Goal: Download file/media

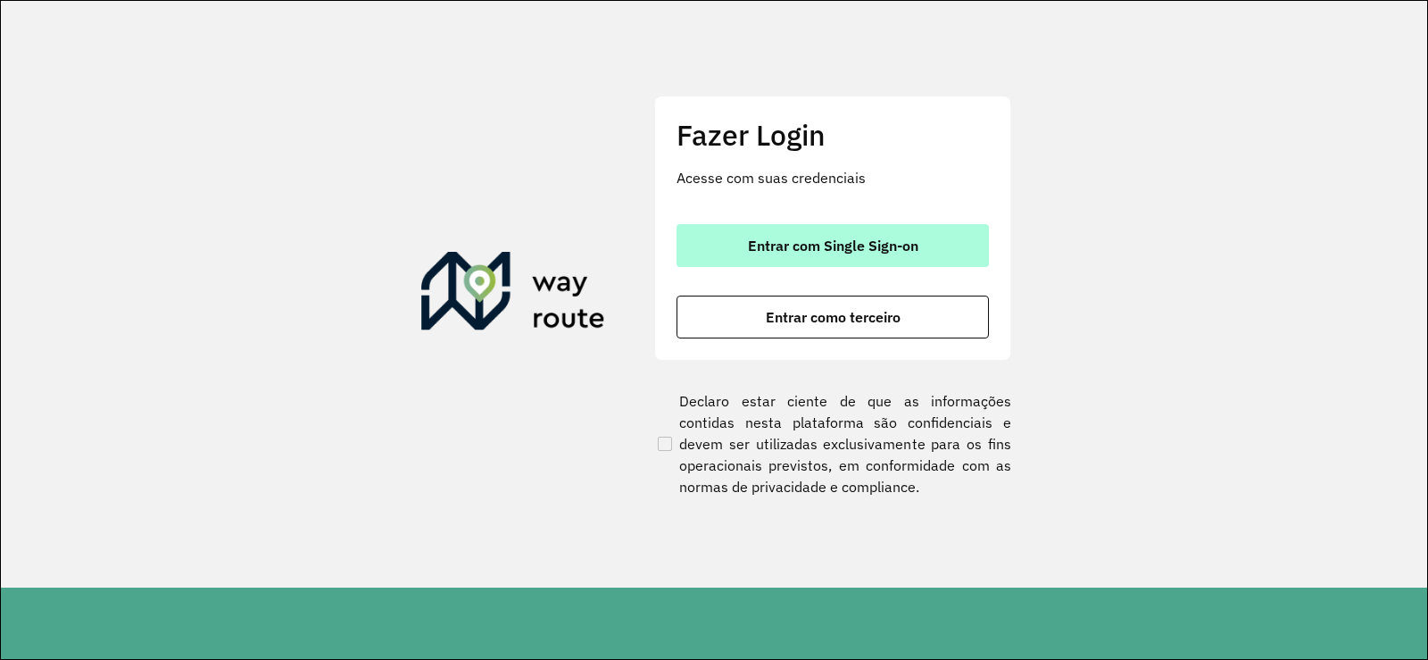
click at [860, 245] on span "Entrar com Single Sign-on" at bounding box center [833, 245] width 171 height 14
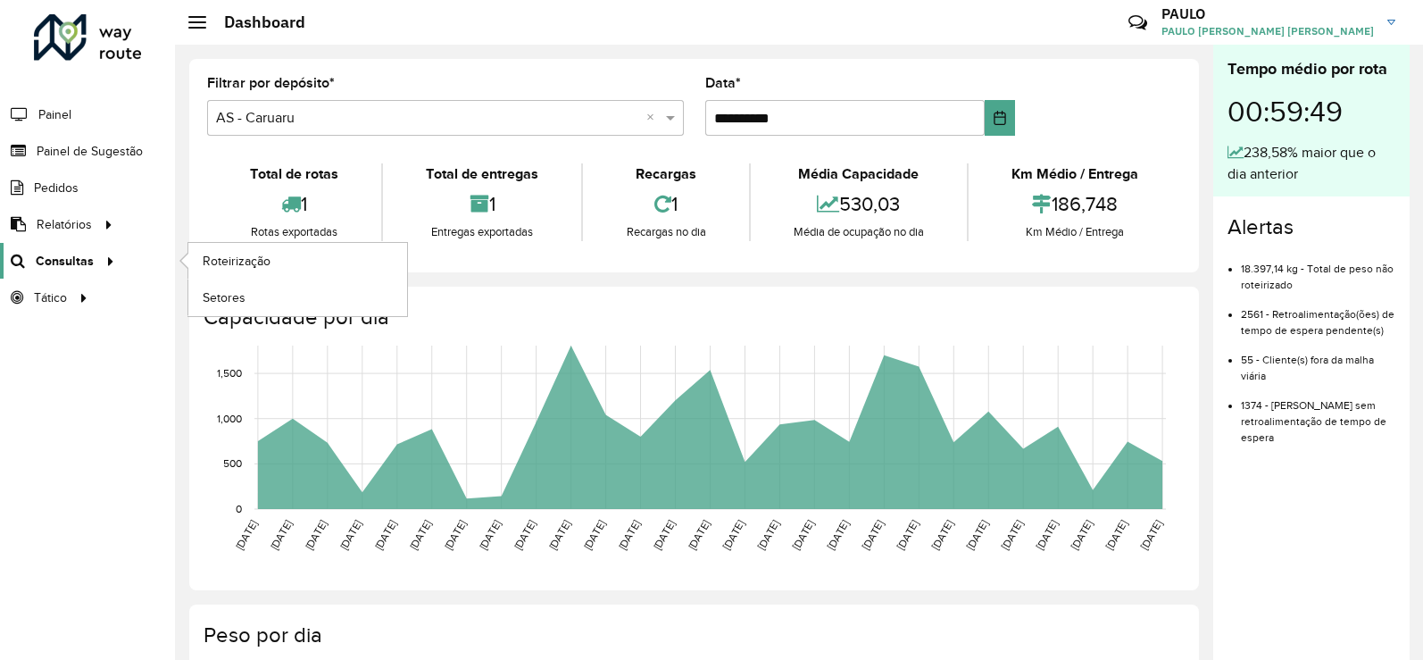
click at [70, 253] on span "Consultas" at bounding box center [65, 261] width 58 height 19
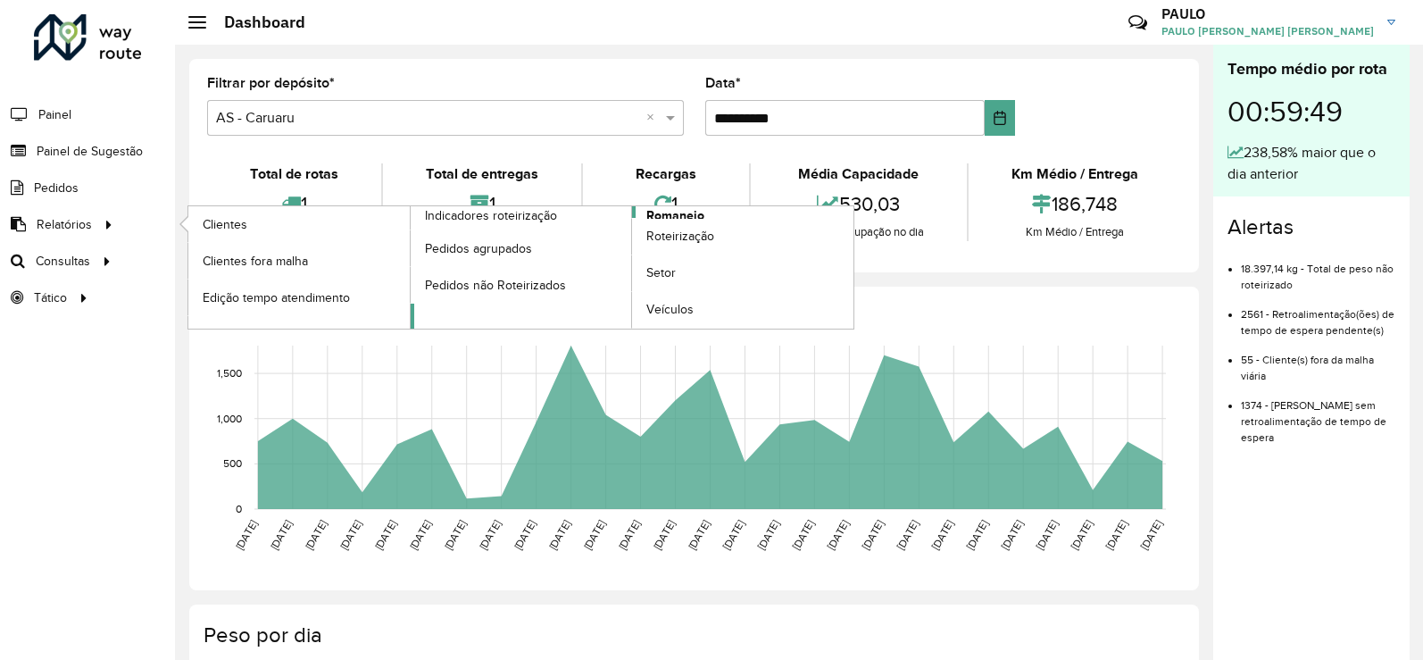
click at [707, 209] on link "Romaneio" at bounding box center [633, 267] width 444 height 122
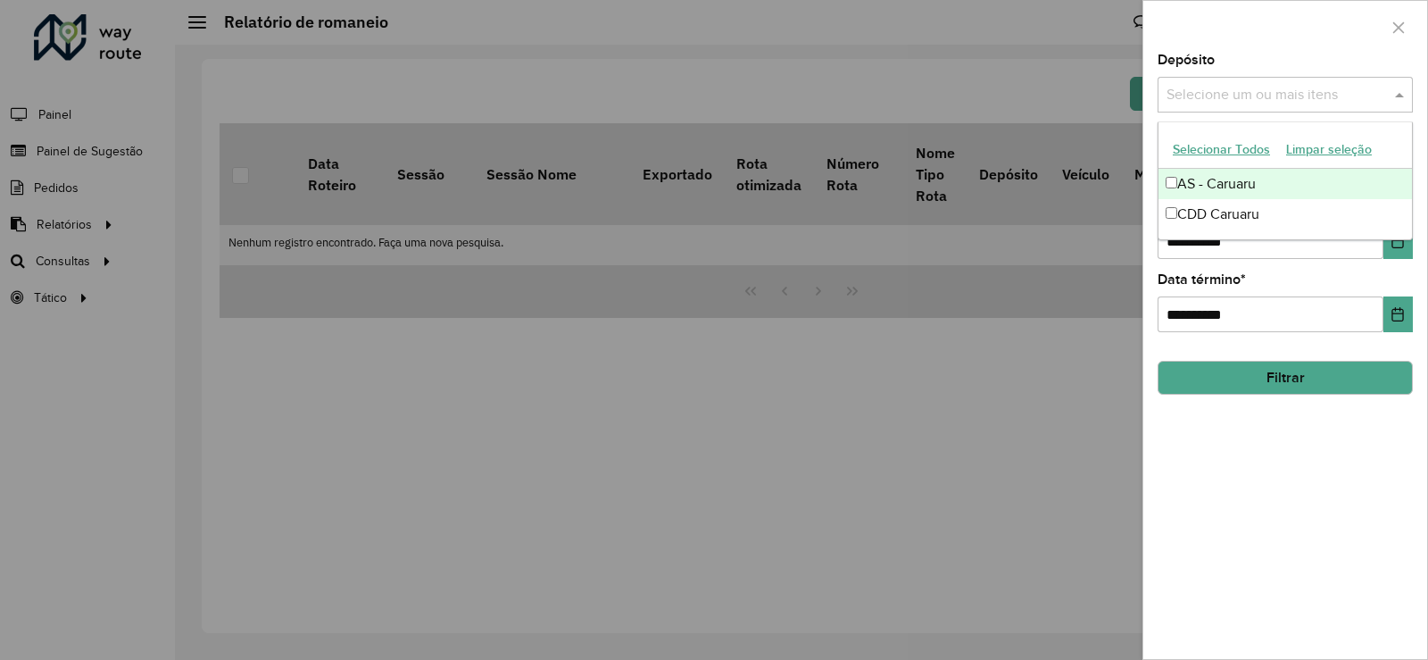
click at [1219, 85] on input "text" at bounding box center [1276, 95] width 229 height 21
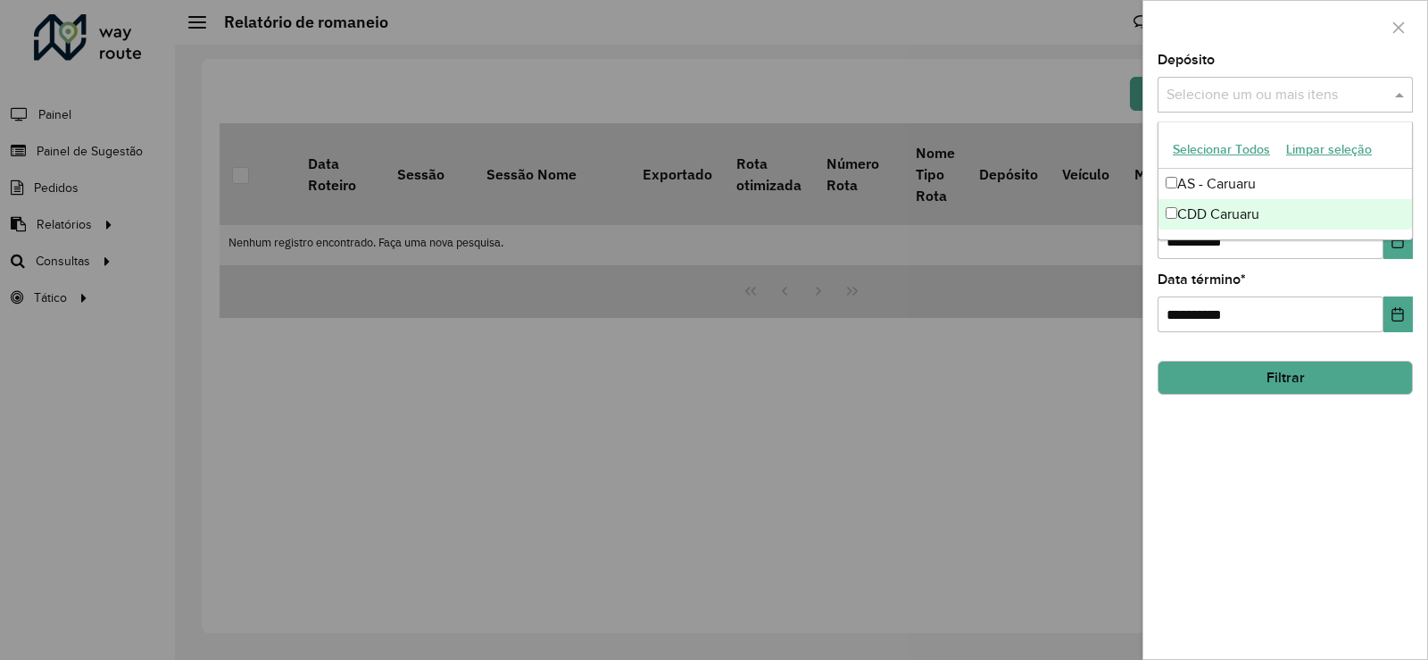
click at [1210, 216] on div "CDD Caruaru" at bounding box center [1286, 214] width 254 height 30
click at [1258, 255] on input "**********" at bounding box center [1271, 241] width 226 height 36
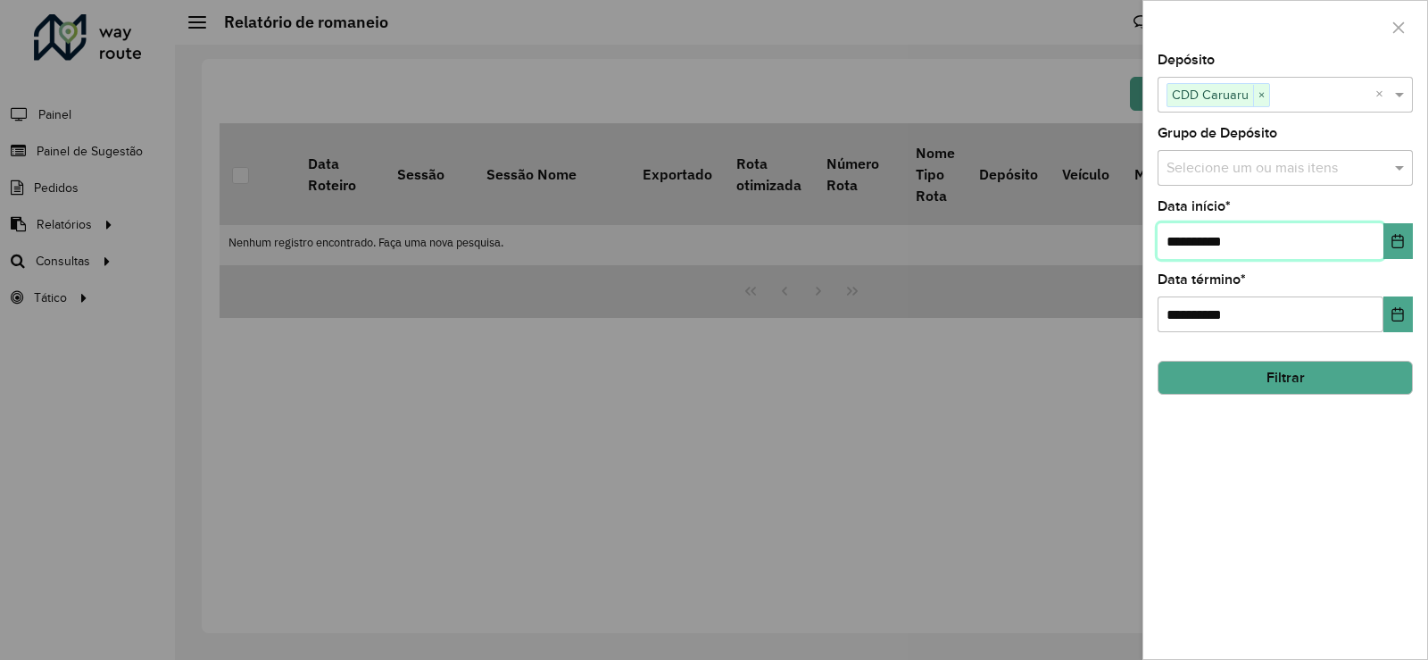
click at [1248, 247] on input "**********" at bounding box center [1271, 241] width 226 height 36
click at [1391, 244] on button "Choose Date" at bounding box center [1398, 241] width 29 height 36
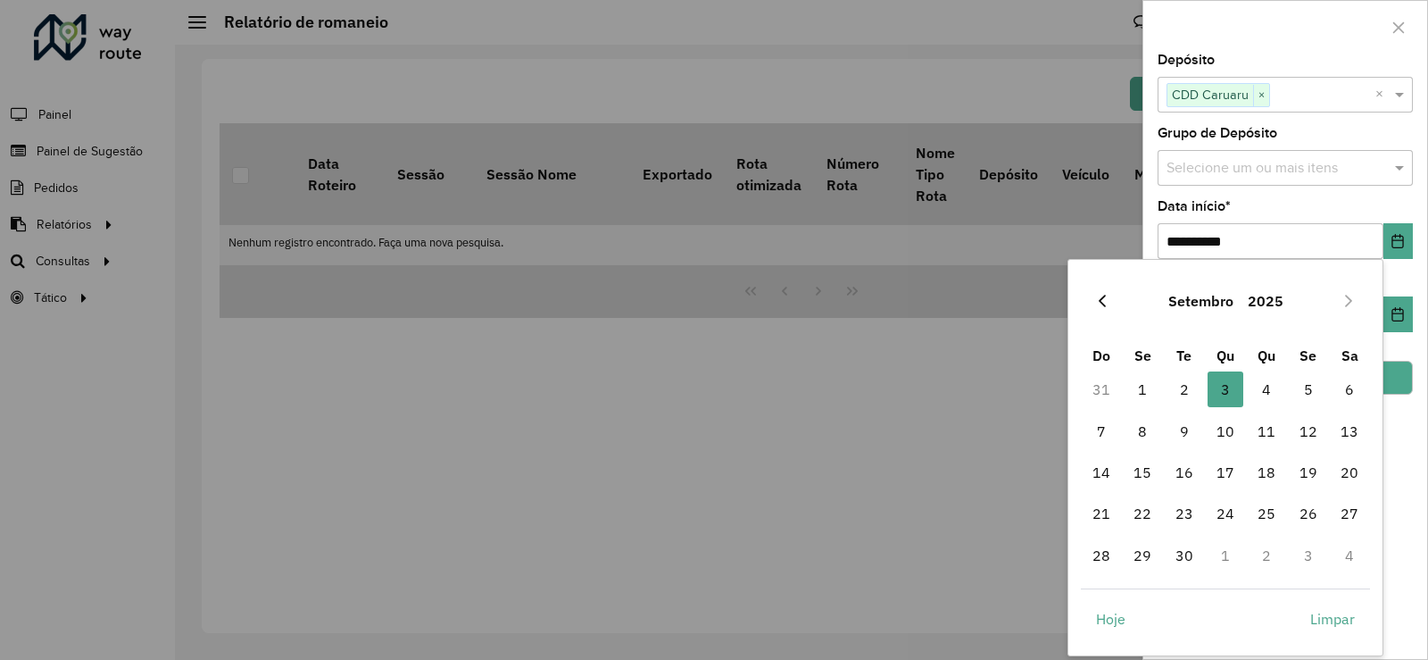
click at [1108, 303] on icon "Previous Month" at bounding box center [1102, 301] width 14 height 14
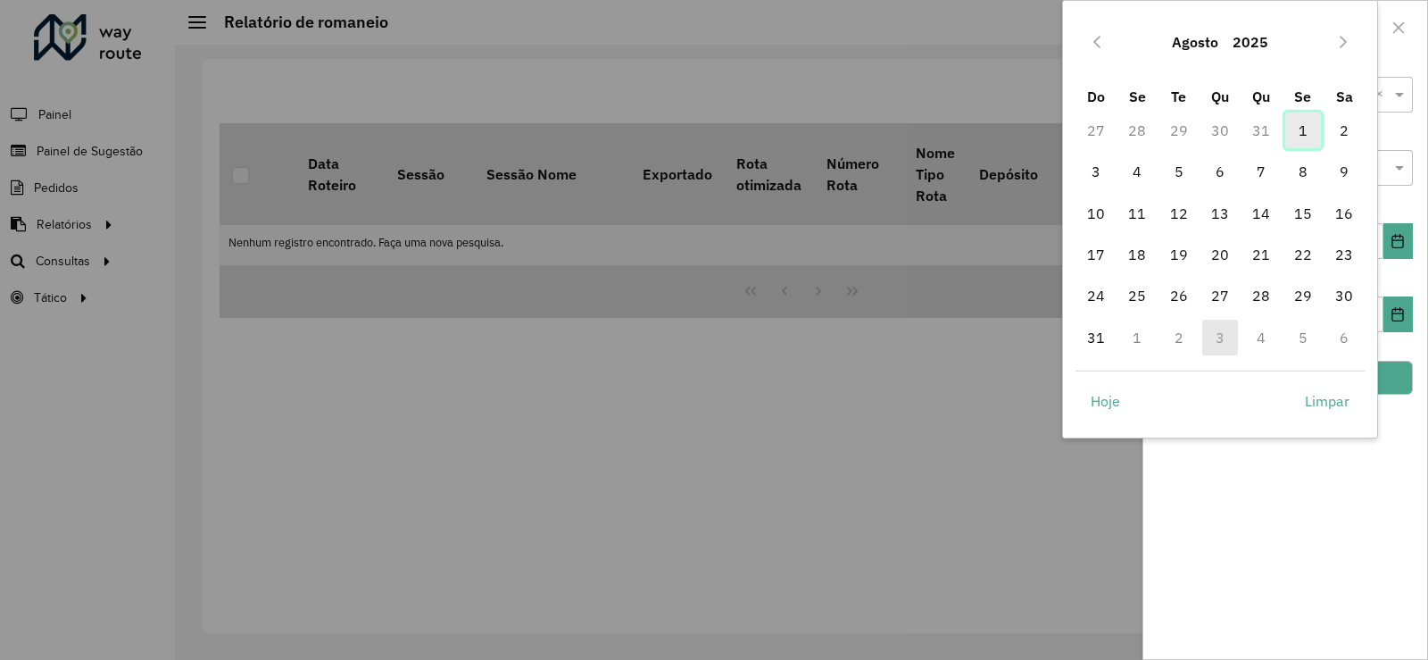
click at [1302, 124] on span "1" at bounding box center [1303, 130] width 36 height 36
type input "**********"
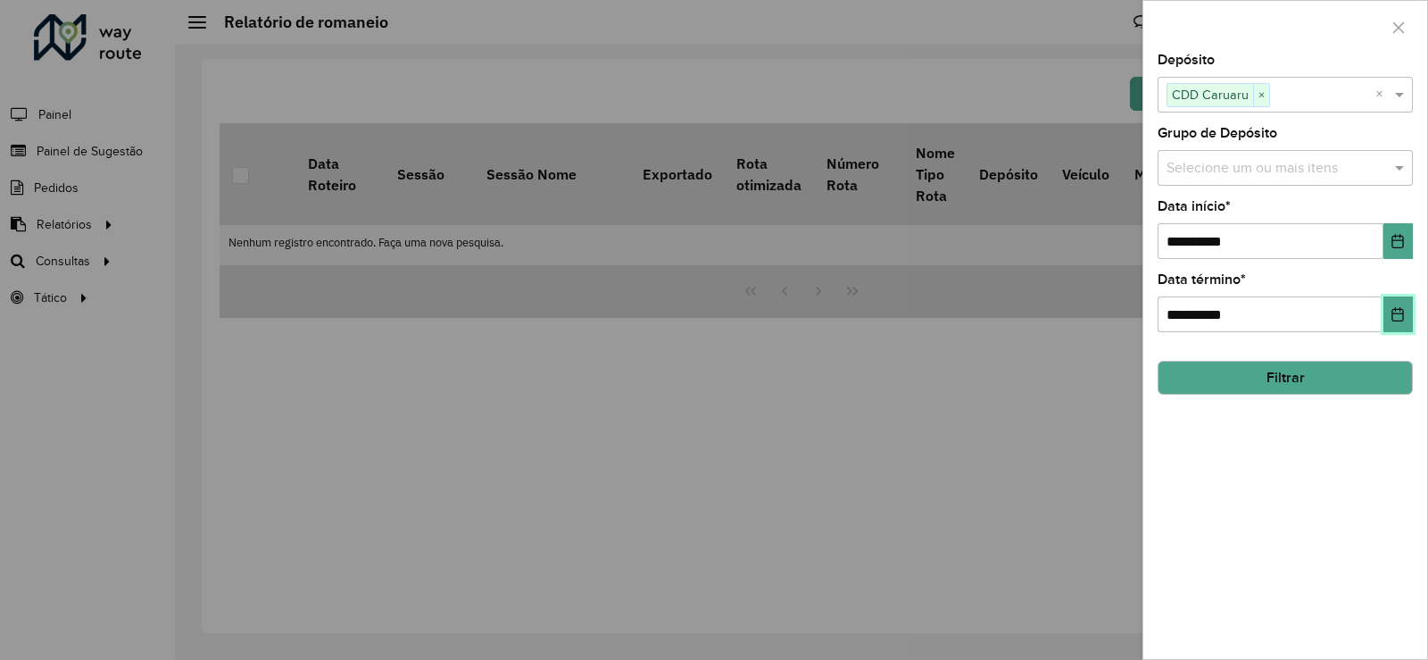
click at [1402, 317] on icon "Choose Date" at bounding box center [1398, 314] width 14 height 14
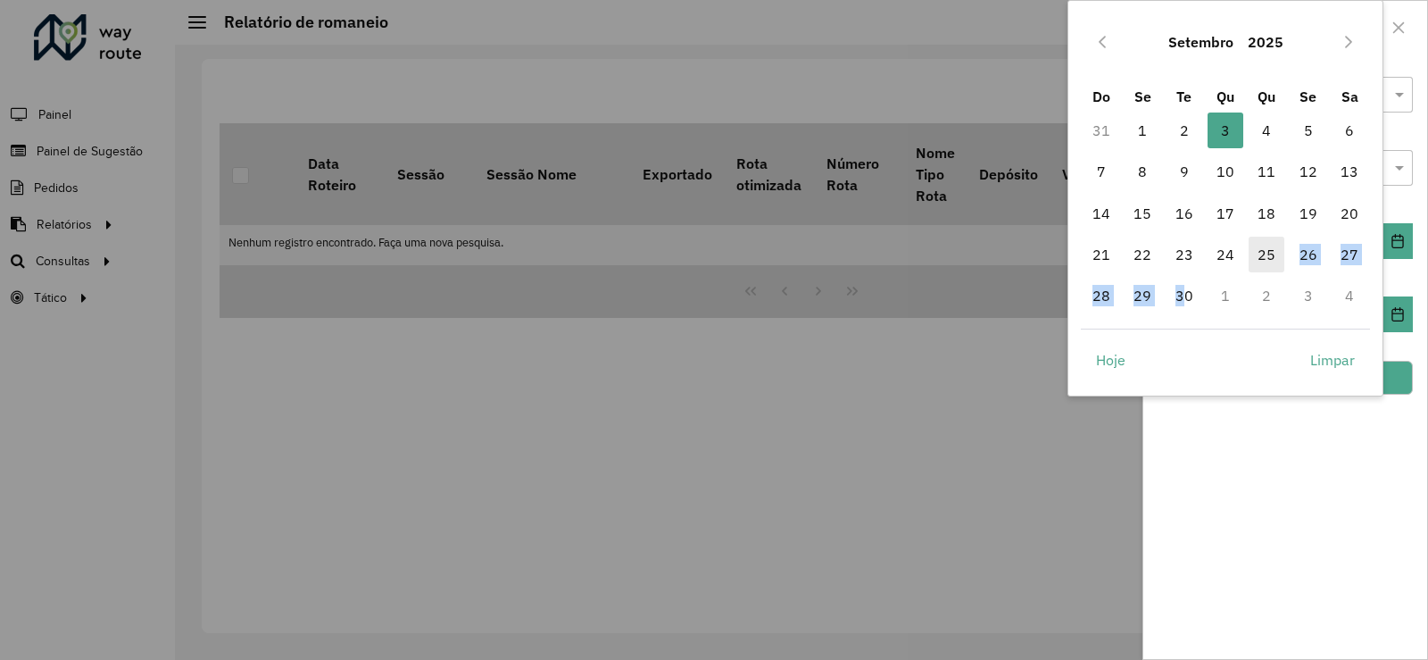
drag, startPoint x: 1183, startPoint y: 293, endPoint x: 1274, endPoint y: 269, distance: 94.2
click at [1274, 269] on tbody "31 1 2 3 3 4 5 6 7 8 9 10 11 12 13 14 15 16 17 18 19 20 21 22 23 24 25 26 27 28…" at bounding box center [1226, 213] width 290 height 207
click at [1100, 40] on icon "Previous Month" at bounding box center [1102, 42] width 14 height 14
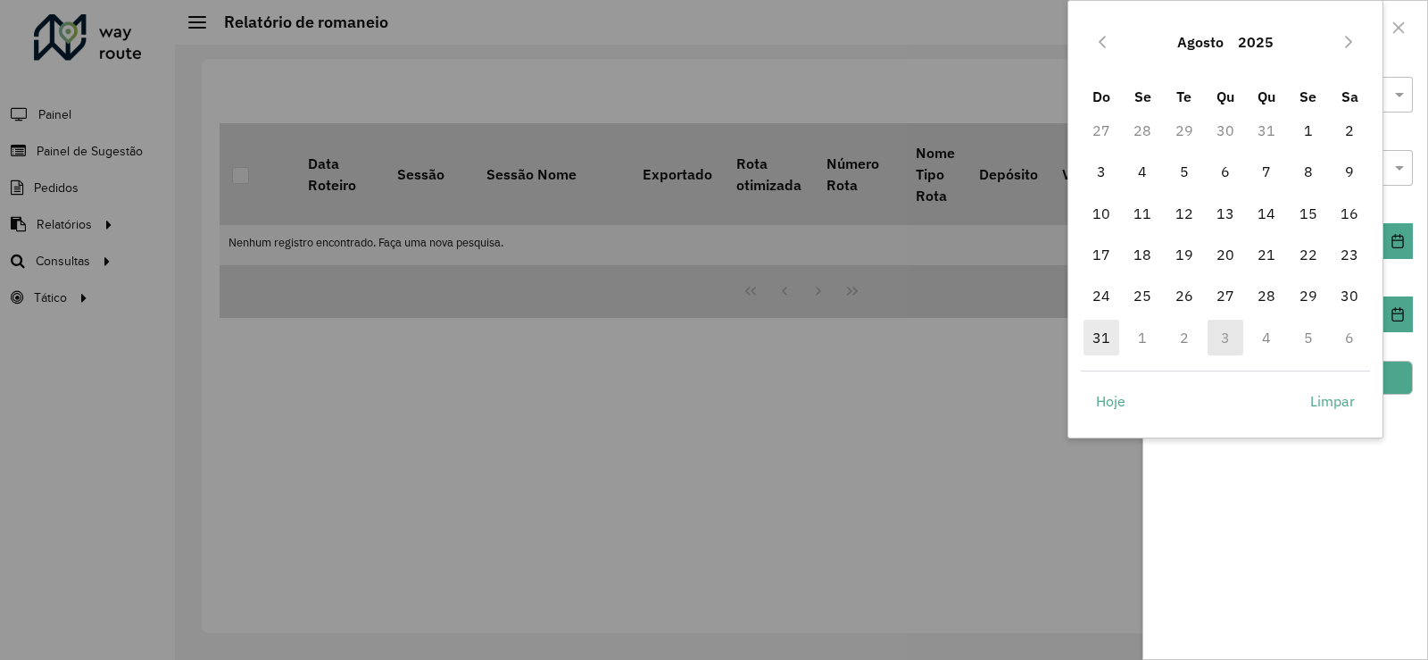
click at [1098, 336] on span "31" at bounding box center [1102, 338] width 36 height 36
type input "**********"
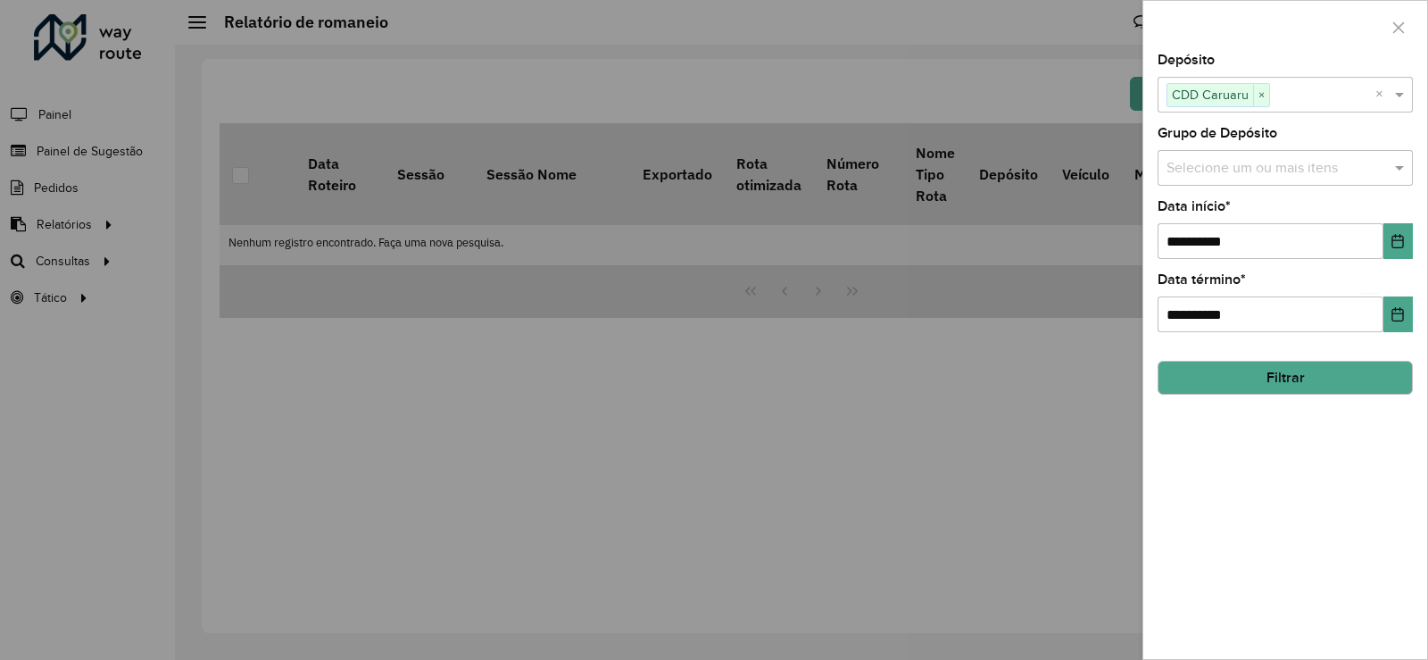
click at [1275, 379] on button "Filtrar" at bounding box center [1285, 378] width 255 height 34
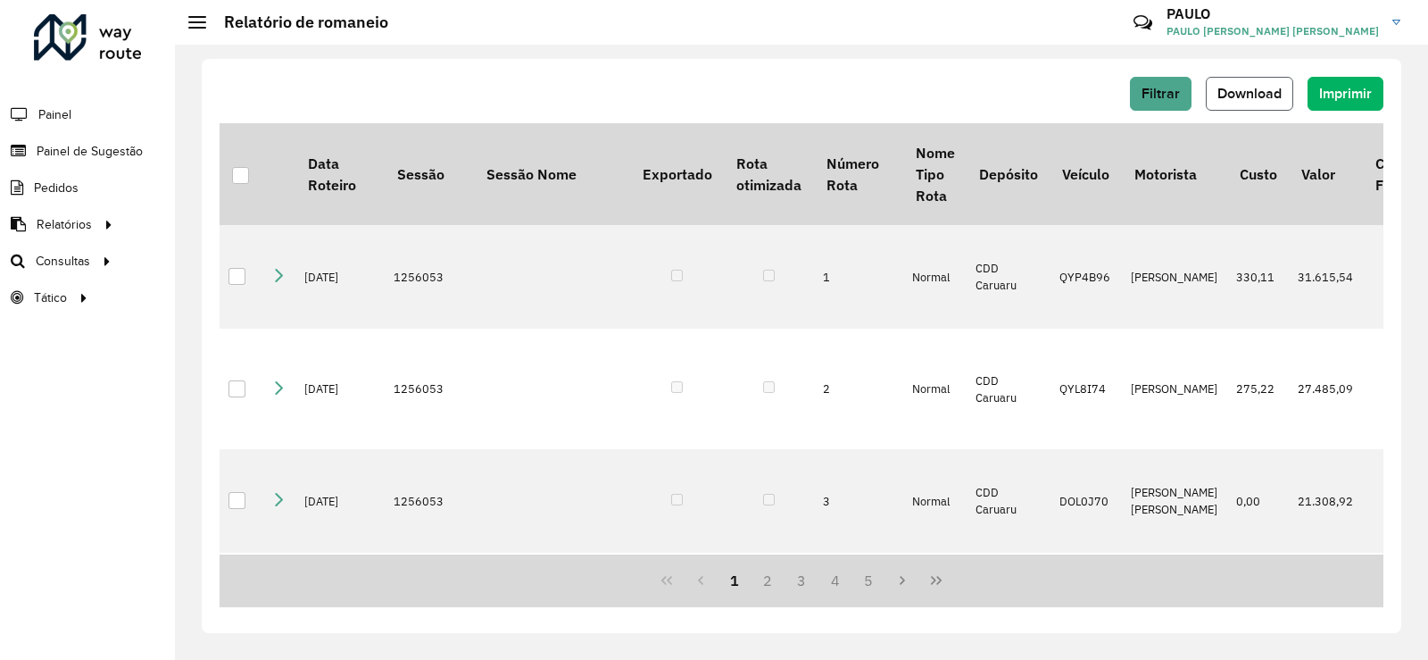
click at [1274, 95] on span "Download" at bounding box center [1250, 93] width 64 height 15
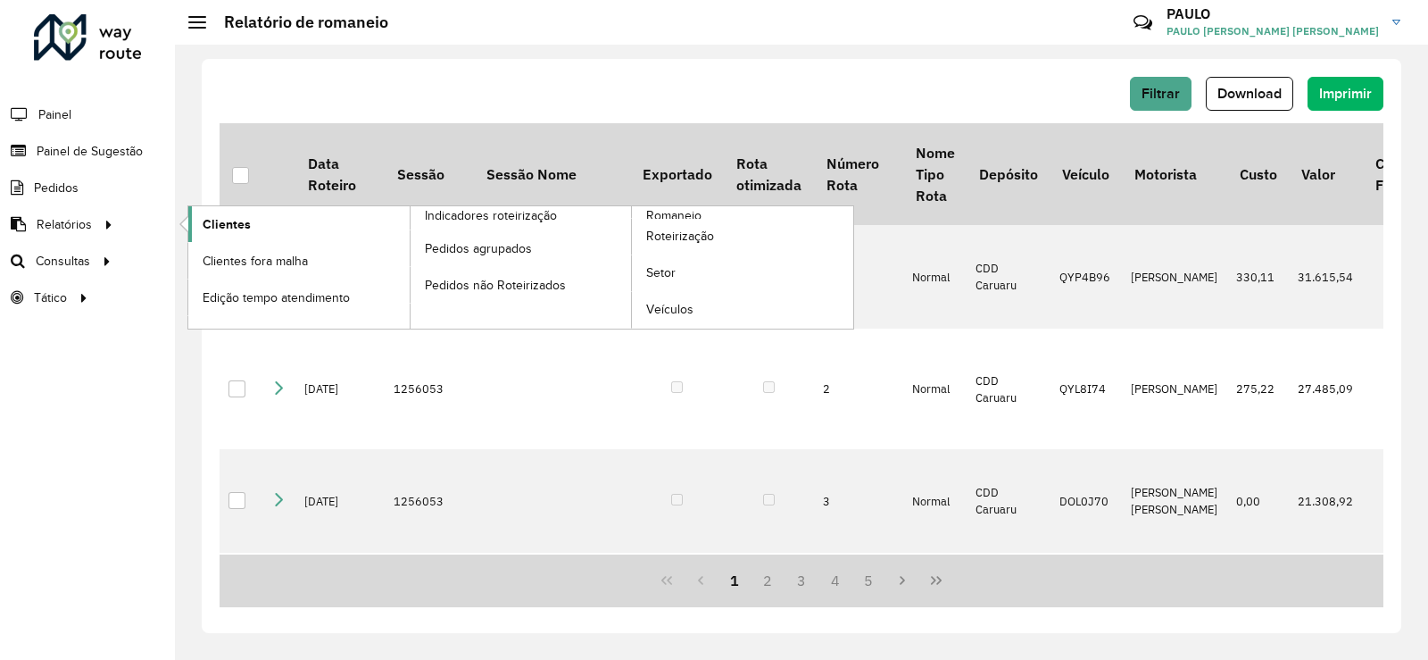
click at [223, 220] on span "Clientes" at bounding box center [227, 224] width 48 height 19
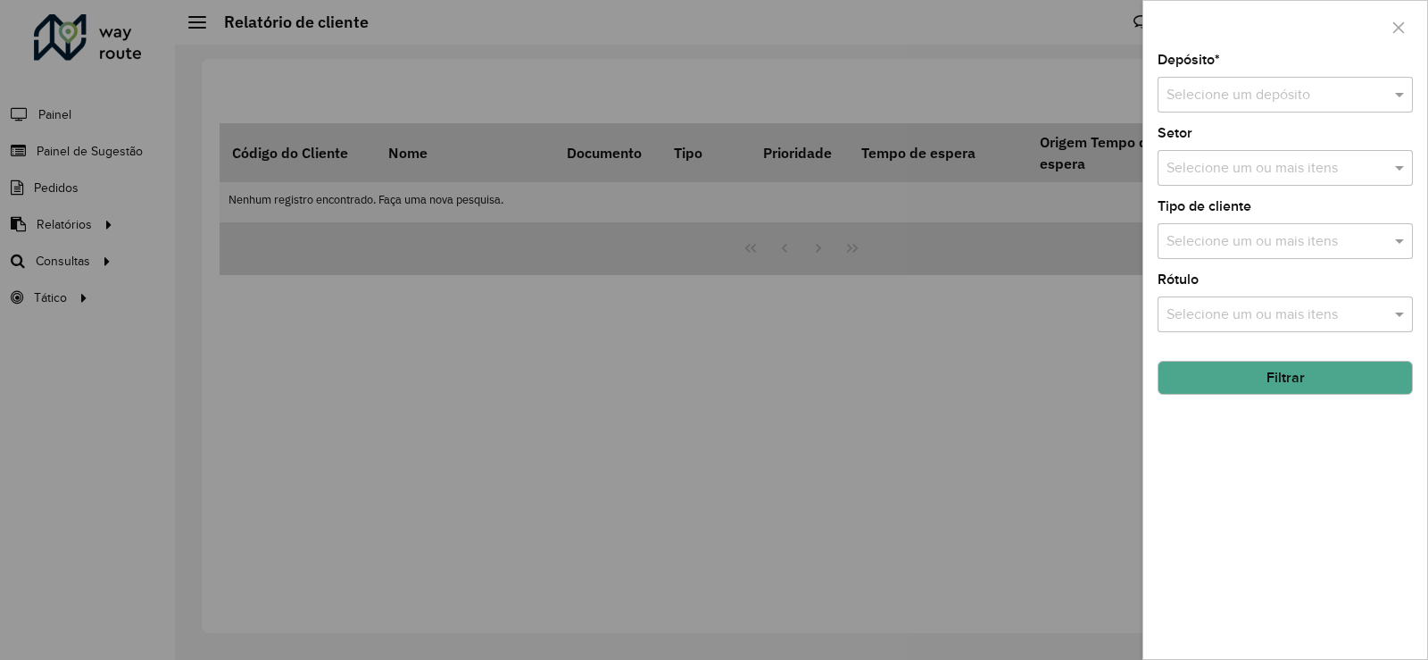
click at [1335, 92] on input "text" at bounding box center [1268, 95] width 202 height 21
click at [1223, 175] on span "CDD Caruaru" at bounding box center [1207, 176] width 82 height 15
click at [1289, 372] on button "Filtrar" at bounding box center [1285, 378] width 255 height 34
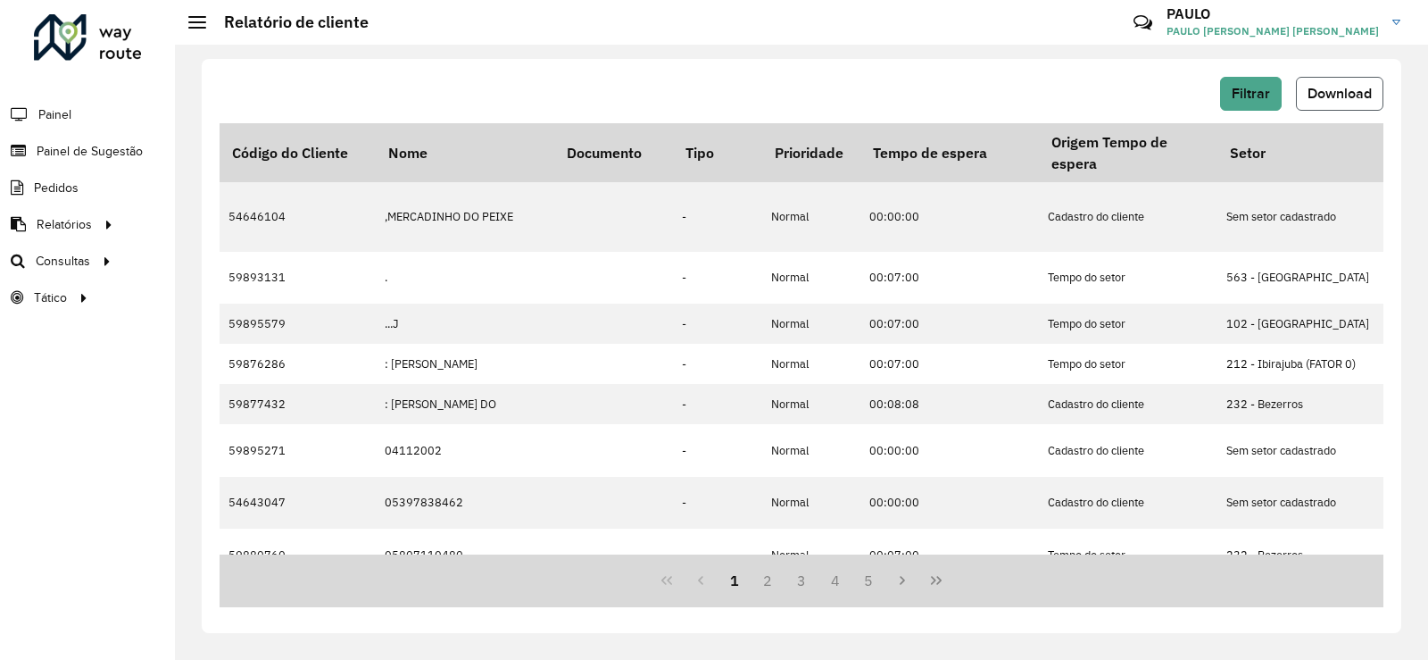
click at [1369, 89] on span "Download" at bounding box center [1340, 93] width 64 height 15
